Goal: Task Accomplishment & Management: Use online tool/utility

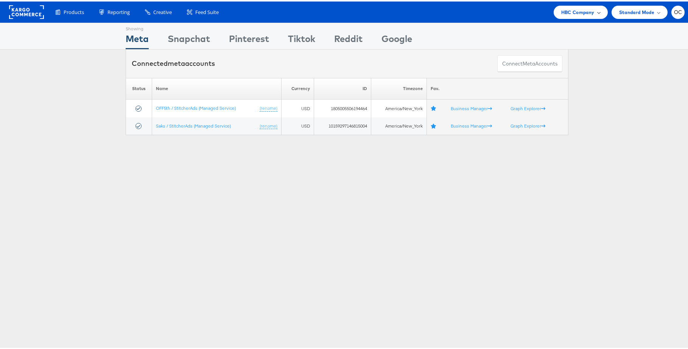
click at [561, 12] on span "HBC Company" at bounding box center [577, 11] width 33 height 8
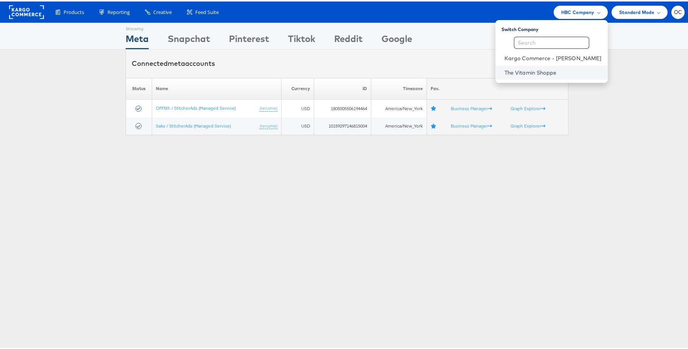
click at [527, 74] on link "The Vitamin Shoppe" at bounding box center [552, 71] width 97 height 8
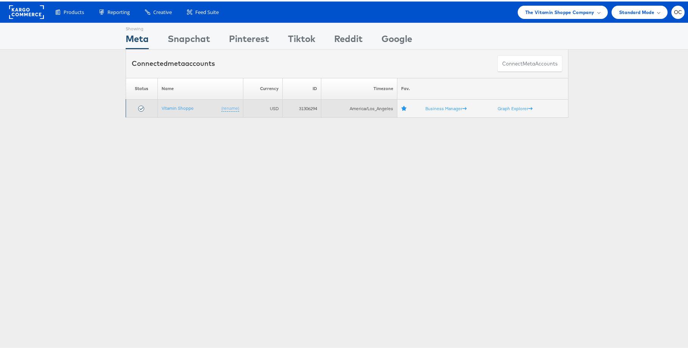
click at [168, 110] on td "Vitamin Shoppe (rename)" at bounding box center [199, 107] width 85 height 18
click at [170, 109] on link "Vitamin Shoppe" at bounding box center [178, 107] width 32 height 6
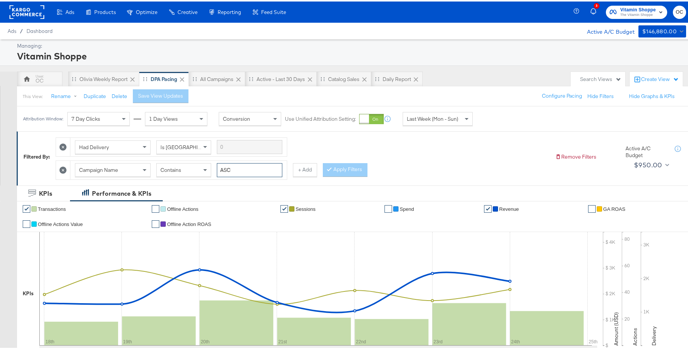
drag, startPoint x: 218, startPoint y: 169, endPoint x: 201, endPoint y: 167, distance: 17.6
click at [201, 167] on div "Campaign Name Contains ASC" at bounding box center [178, 169] width 207 height 14
type input "creatine"
click at [356, 172] on button "Apply Filters" at bounding box center [345, 169] width 45 height 14
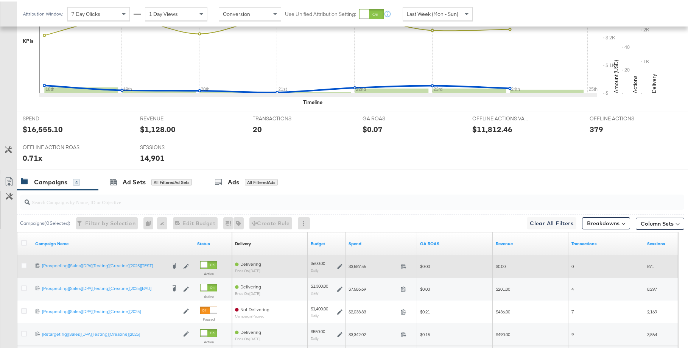
scroll to position [326, 0]
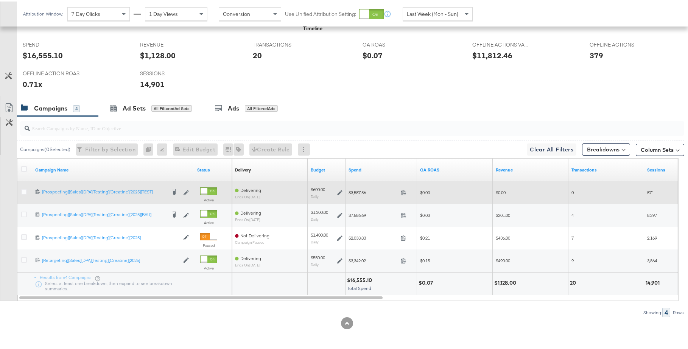
click at [340, 191] on icon at bounding box center [339, 190] width 5 height 5
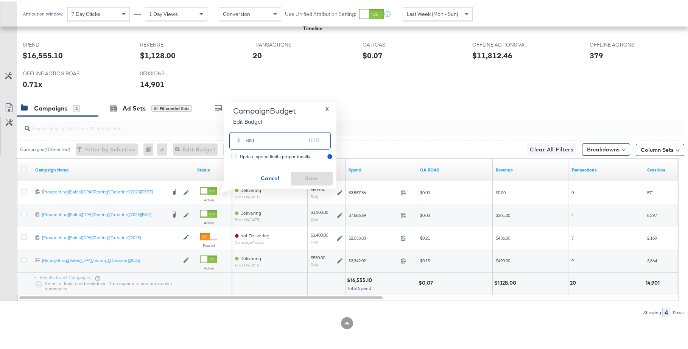
drag, startPoint x: 248, startPoint y: 140, endPoint x: 243, endPoint y: 140, distance: 5.0
click at [243, 140] on div "$ 600 USD" at bounding box center [279, 138] width 101 height 17
type input "500"
click at [296, 173] on span "Save" at bounding box center [312, 176] width 36 height 9
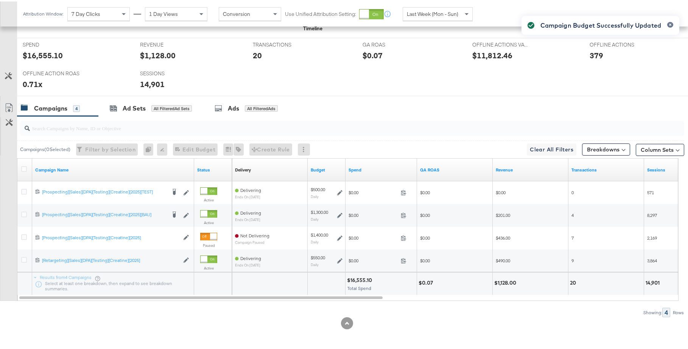
click at [270, 309] on div "Showing: 4 Rows" at bounding box center [342, 310] width 684 height 9
click at [439, 12] on span "Last Week (Mon - Sun)" at bounding box center [432, 12] width 51 height 7
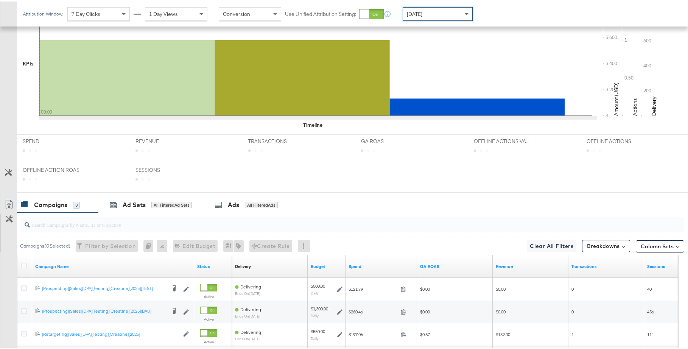
scroll to position [303, 0]
